Goal: Task Accomplishment & Management: Manage account settings

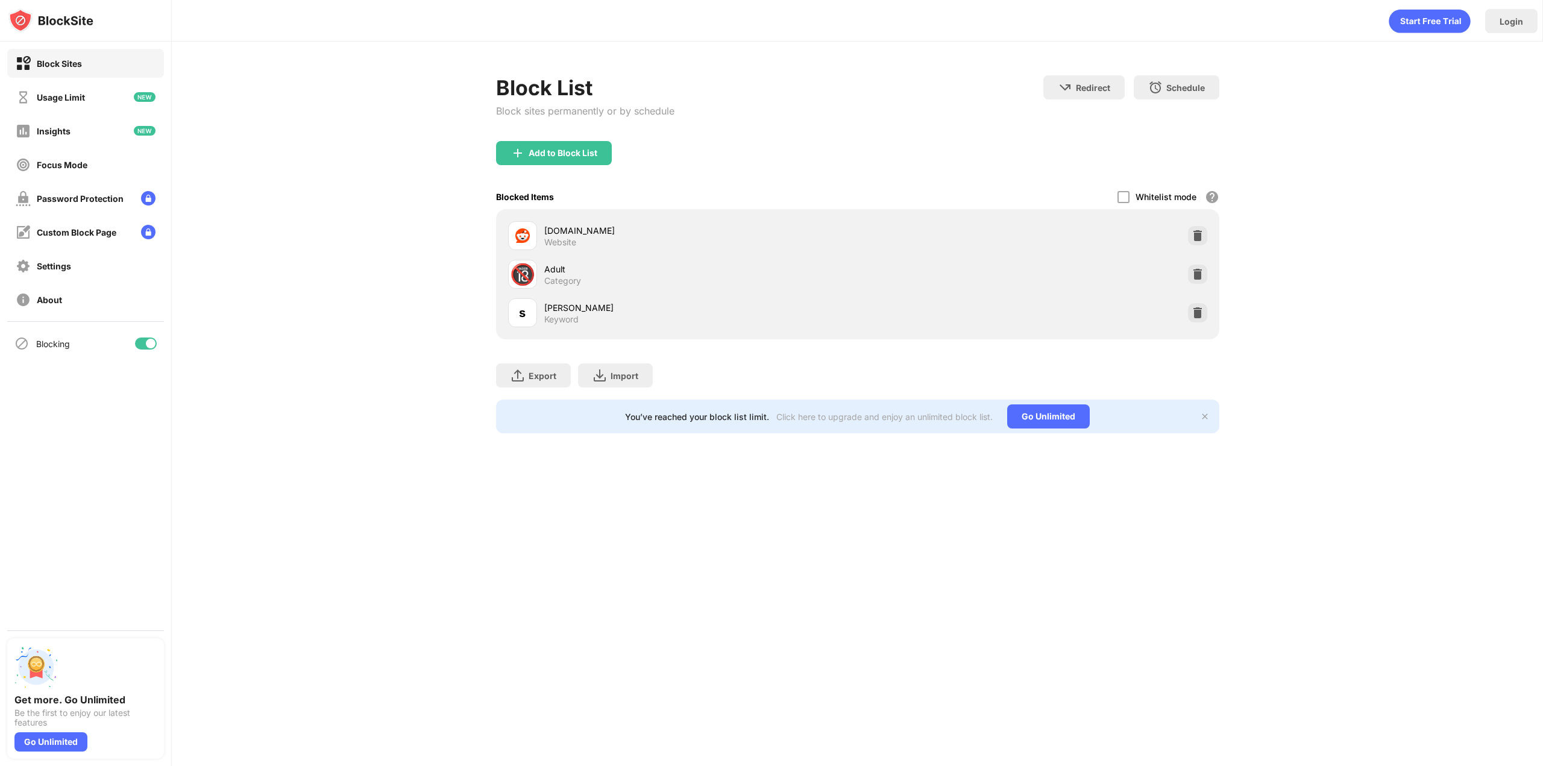
drag, startPoint x: 258, startPoint y: 116, endPoint x: 230, endPoint y: 64, distance: 59.6
click at [230, 64] on div "Block List Block sites permanently or by schedule Redirect Choose a site to be …" at bounding box center [857, 255] width 1371 height 426
click at [1198, 313] on img at bounding box center [1198, 313] width 12 height 12
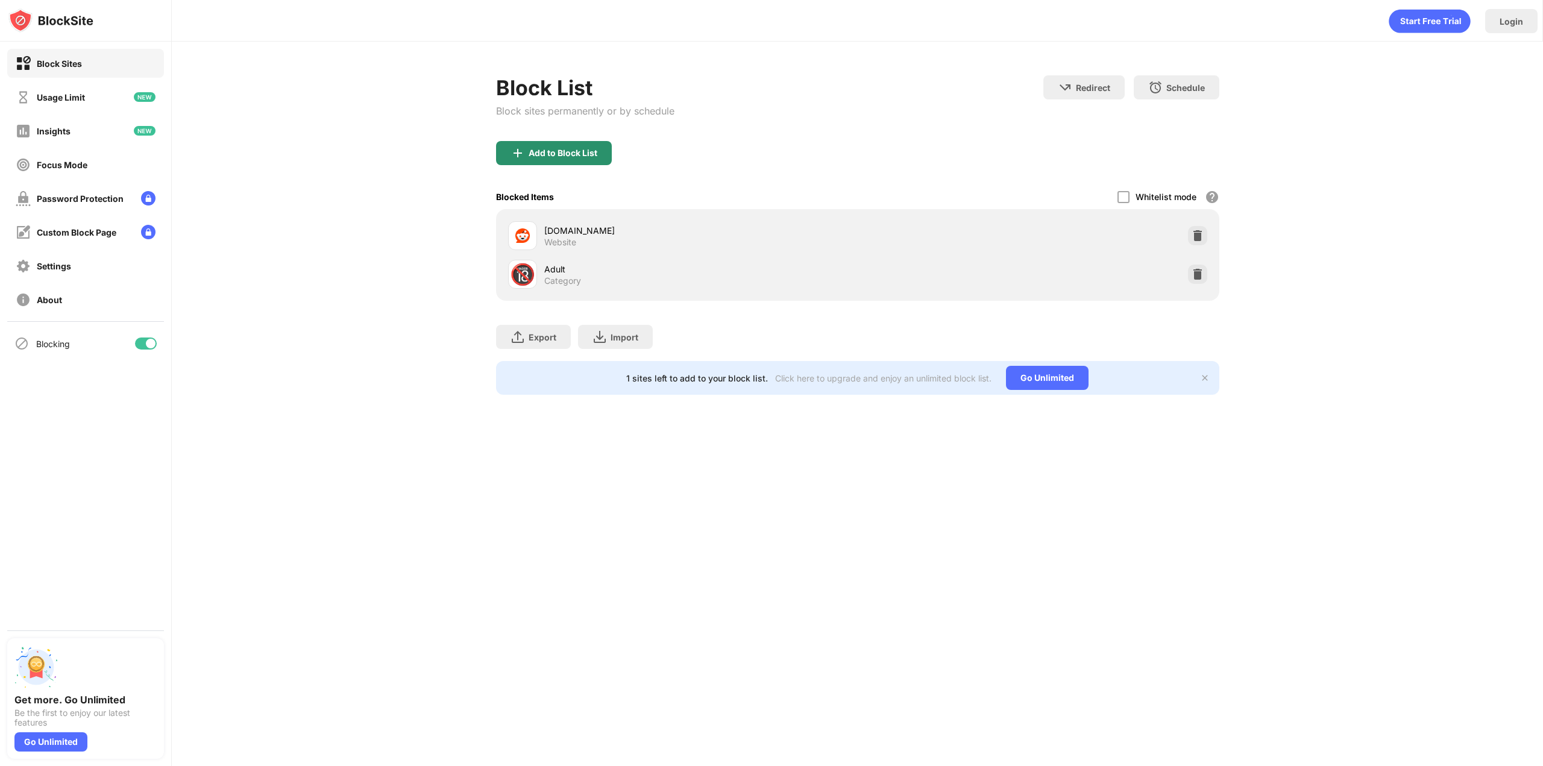
click at [558, 154] on div "Add to Block List" at bounding box center [563, 153] width 69 height 10
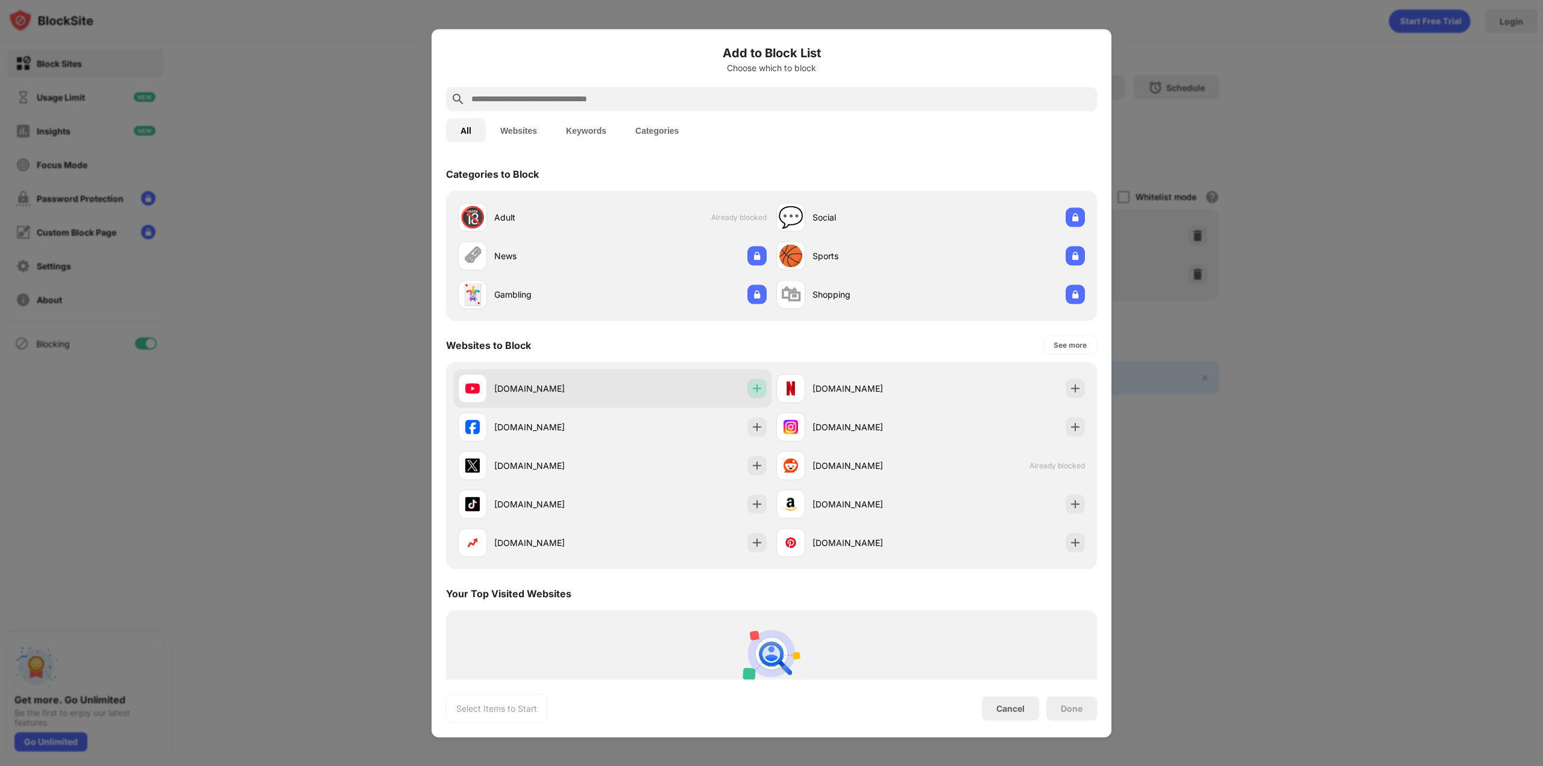
click at [751, 386] on img at bounding box center [757, 388] width 12 height 12
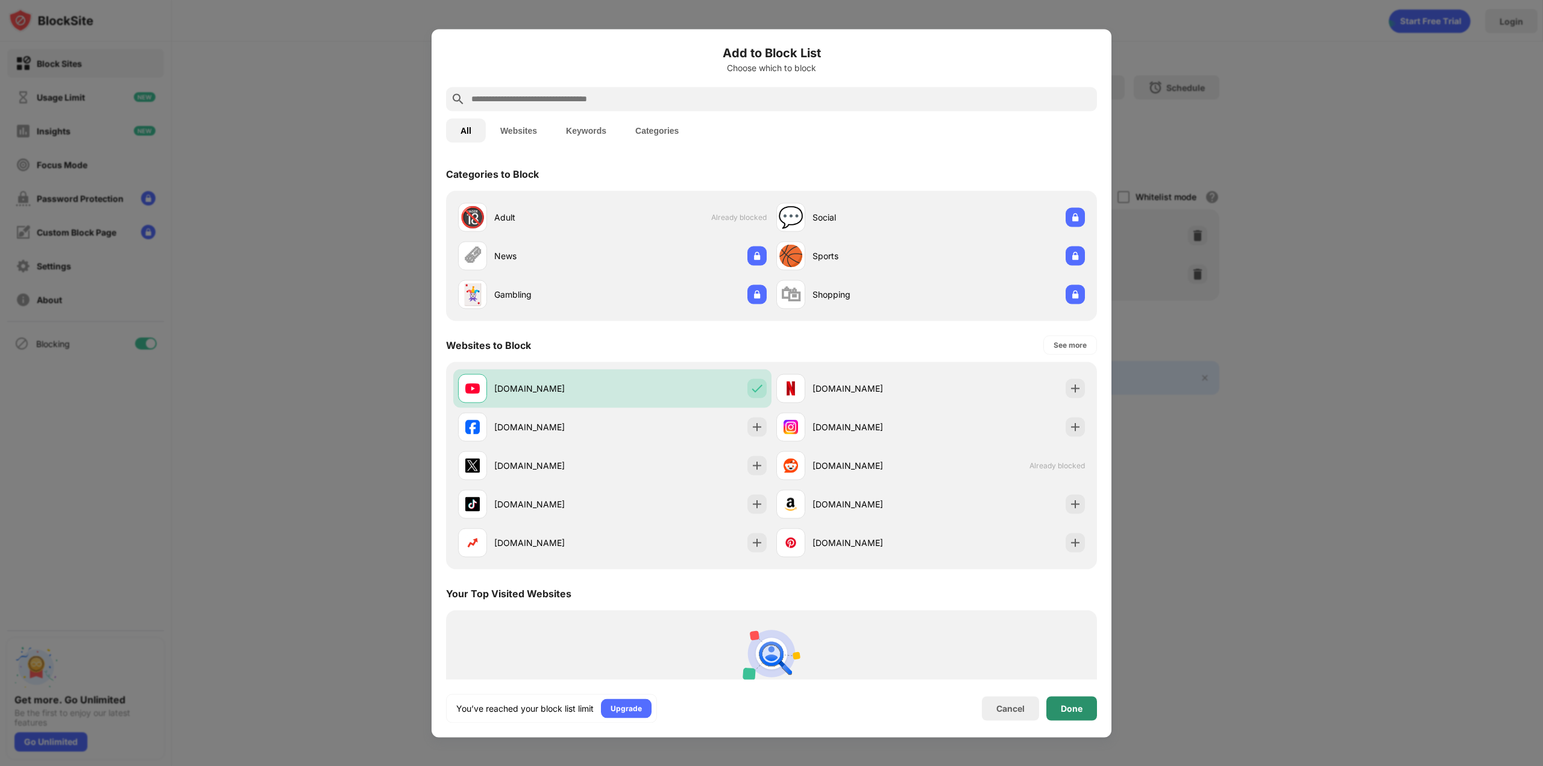
click at [1067, 706] on div "Done" at bounding box center [1072, 708] width 22 height 10
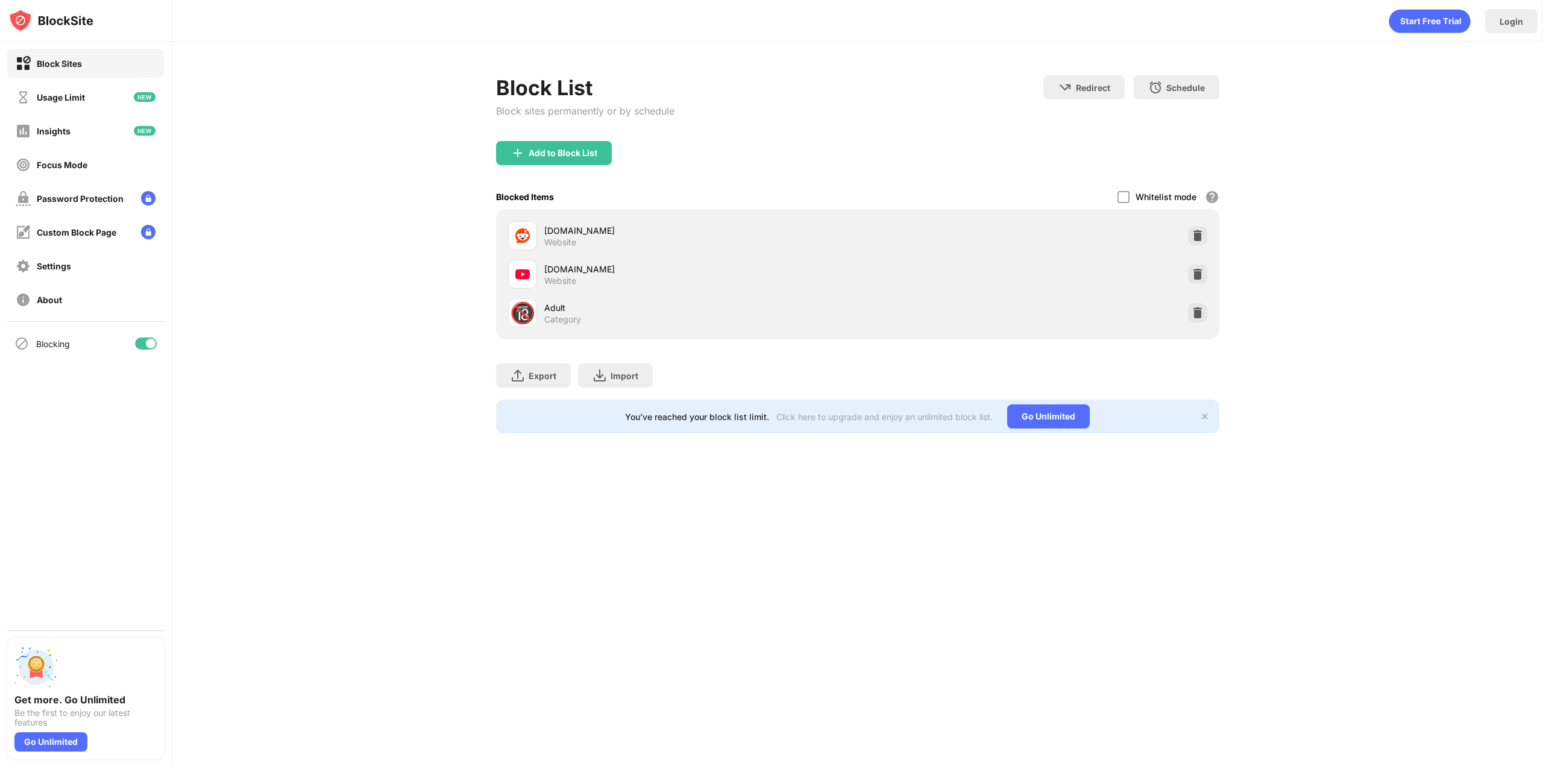
drag, startPoint x: 578, startPoint y: 273, endPoint x: 580, endPoint y: 220, distance: 53.1
click at [580, 220] on div "[DOMAIN_NAME] Website [DOMAIN_NAME] Website 🔞 Adult Category" at bounding box center [857, 274] width 709 height 116
drag, startPoint x: 248, startPoint y: 160, endPoint x: 211, endPoint y: 133, distance: 45.7
drag, startPoint x: 211, startPoint y: 133, endPoint x: 220, endPoint y: 70, distance: 63.3
click at [220, 70] on div "Block List Block sites permanently or by schedule Redirect Choose a site to be …" at bounding box center [857, 255] width 1371 height 426
